Goal: Information Seeking & Learning: Learn about a topic

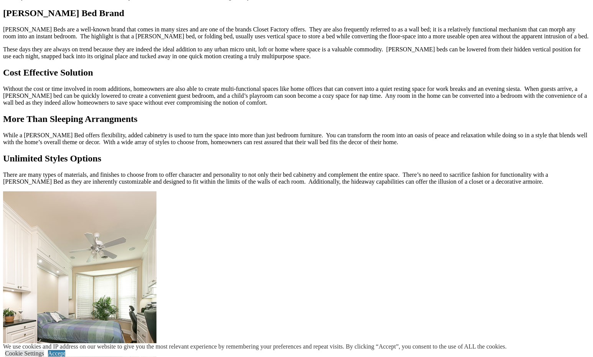
scroll to position [728, 0]
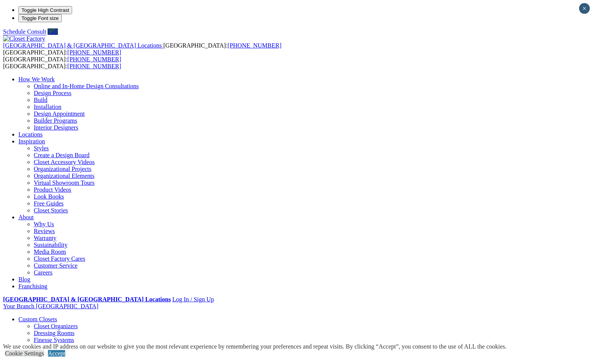
click at [48, 357] on link "Walk-in Closets" at bounding box center [53, 360] width 39 height 7
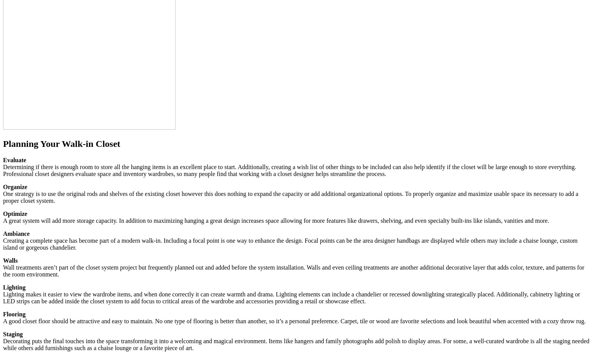
scroll to position [997, 0]
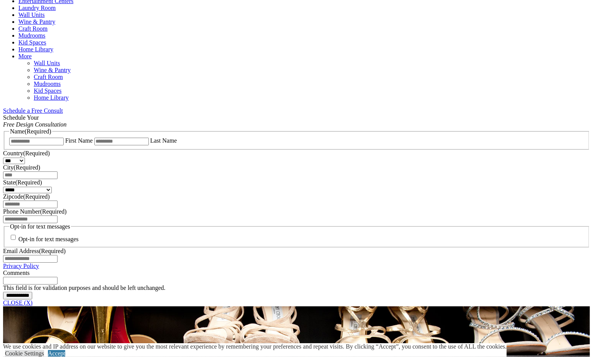
scroll to position [422, 0]
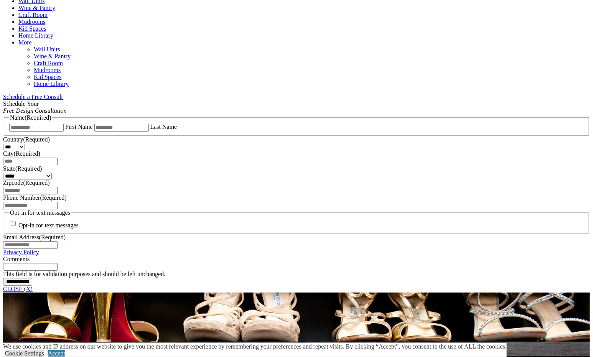
click at [33, 286] on link "CLOSE (X)" at bounding box center [18, 289] width 30 height 7
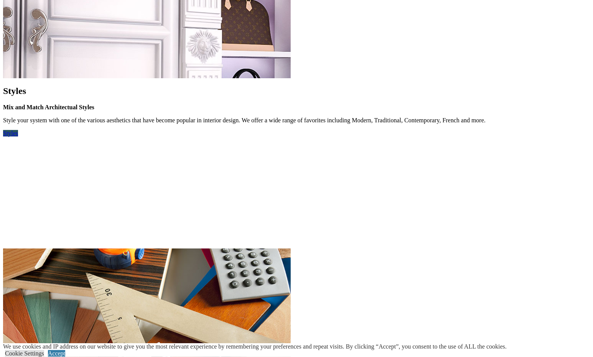
scroll to position [805, 0]
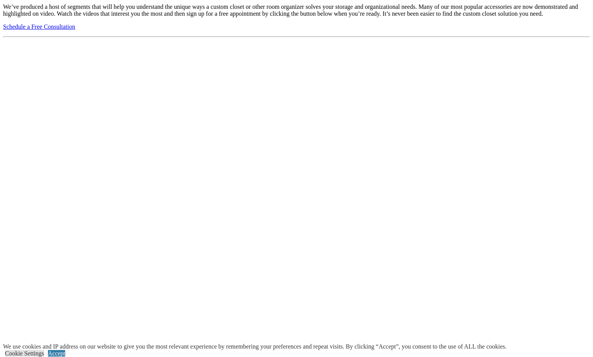
scroll to position [652, 0]
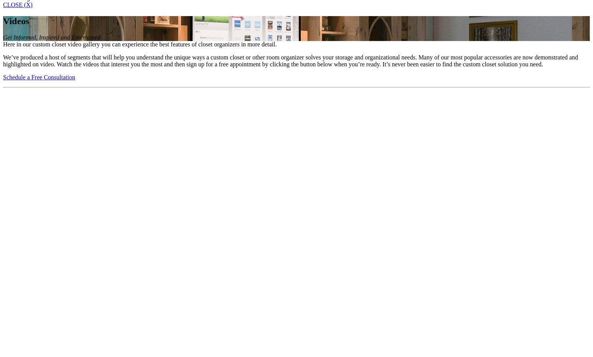
scroll to position [537, 0]
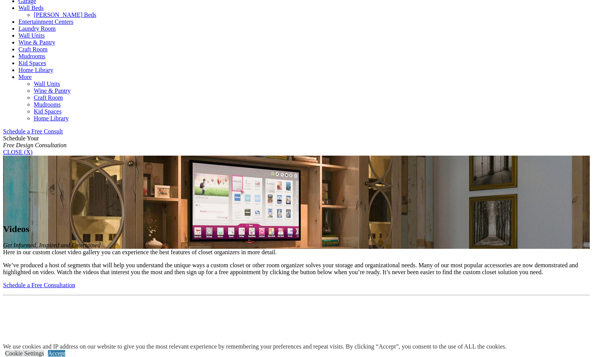
scroll to position [383, 0]
